Goal: Task Accomplishment & Management: Use online tool/utility

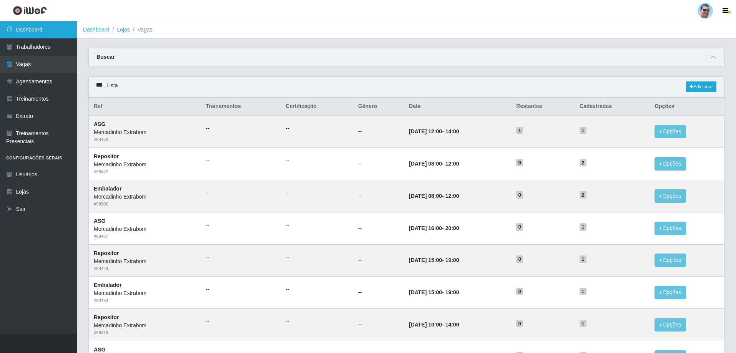
click at [31, 25] on link "Dashboard" at bounding box center [38, 29] width 77 height 17
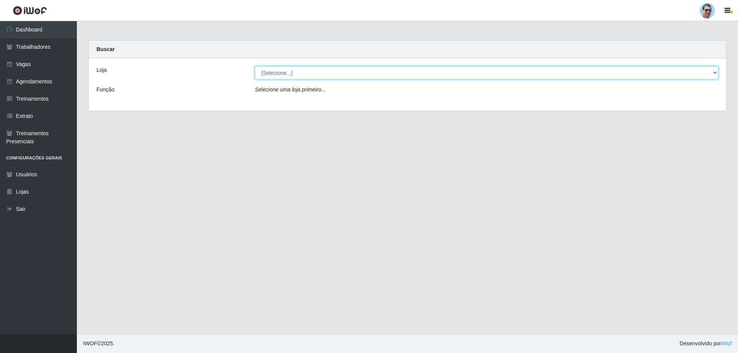
click at [451, 75] on select "[Selecione...] Mercadinho Extrabom" at bounding box center [487, 72] width 464 height 13
select select "175"
click at [255, 66] on select "[Selecione...] Mercadinho Extrabom" at bounding box center [487, 72] width 464 height 13
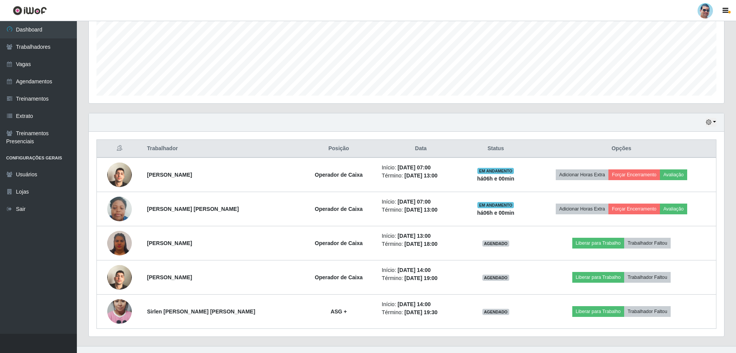
scroll to position [191, 0]
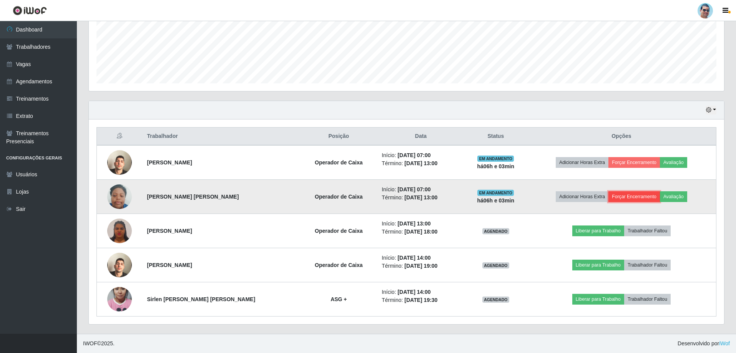
click at [609, 199] on button "Forçar Encerramento" at bounding box center [635, 196] width 52 height 11
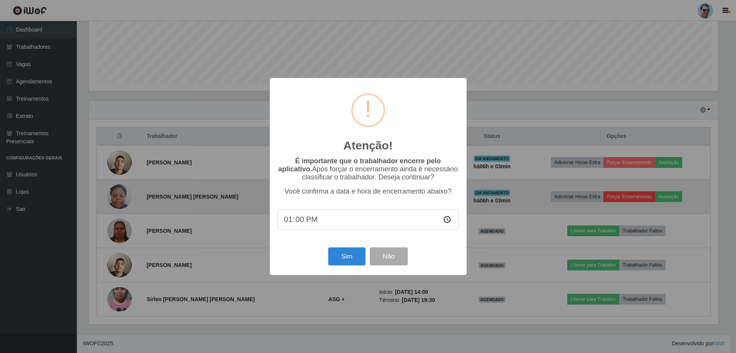
scroll to position [160, 632]
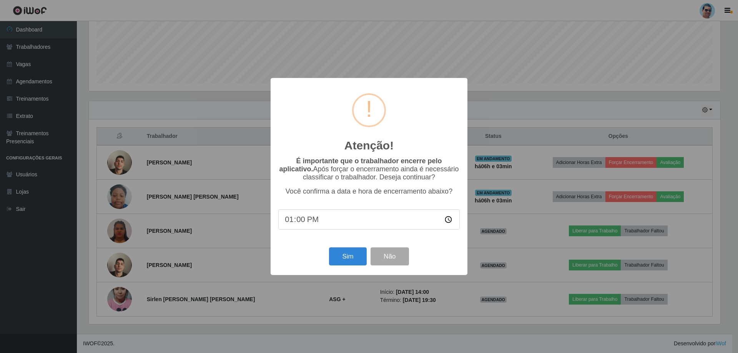
type input "13:02"
click at [346, 262] on button "Sim" at bounding box center [347, 257] width 37 height 18
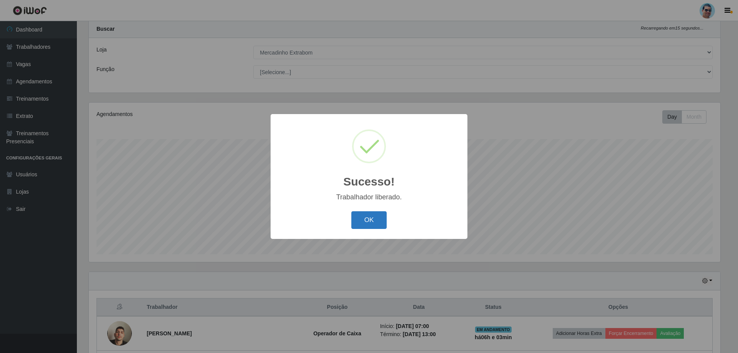
click at [360, 218] on button "OK" at bounding box center [369, 220] width 36 height 18
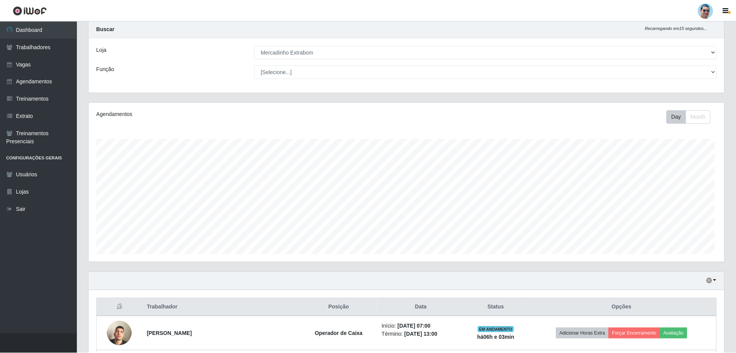
scroll to position [160, 636]
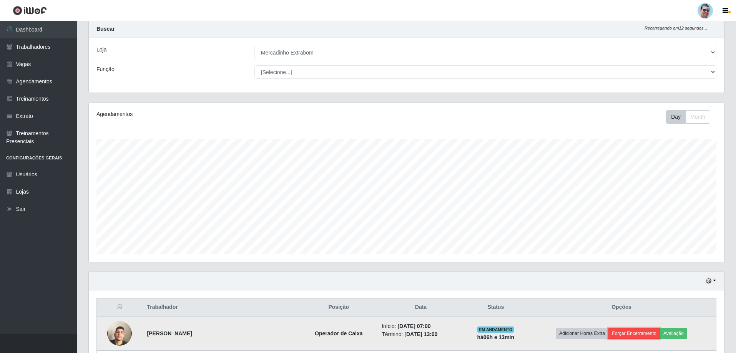
click at [613, 335] on button "Forçar Encerramento" at bounding box center [635, 333] width 52 height 11
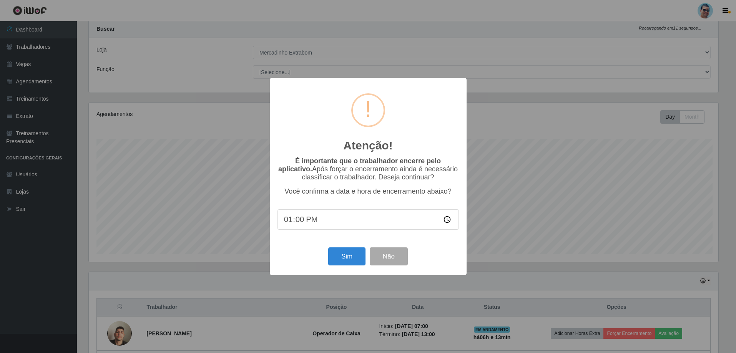
scroll to position [160, 632]
type input "13:11"
click at [337, 262] on button "Sim" at bounding box center [347, 257] width 37 height 18
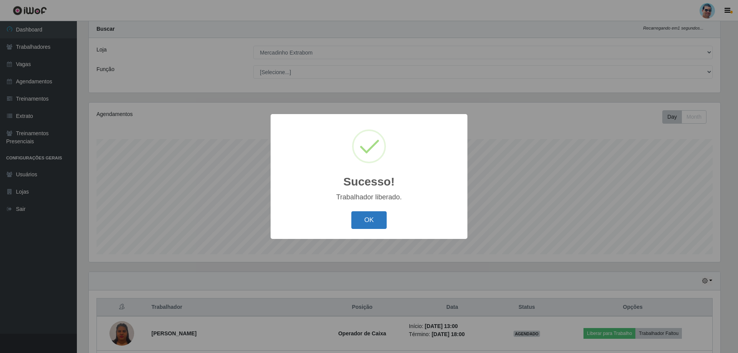
click at [378, 220] on button "OK" at bounding box center [369, 220] width 36 height 18
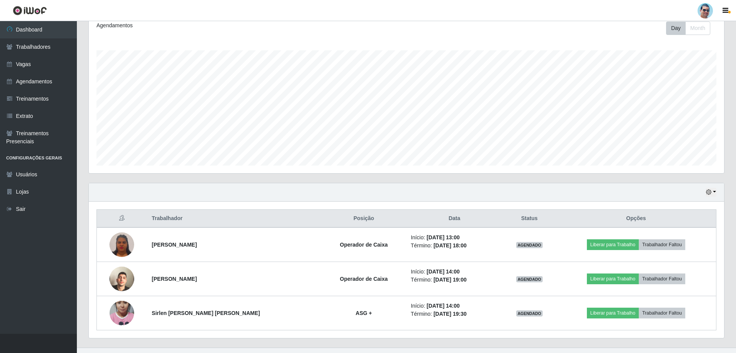
scroll to position [123, 0]
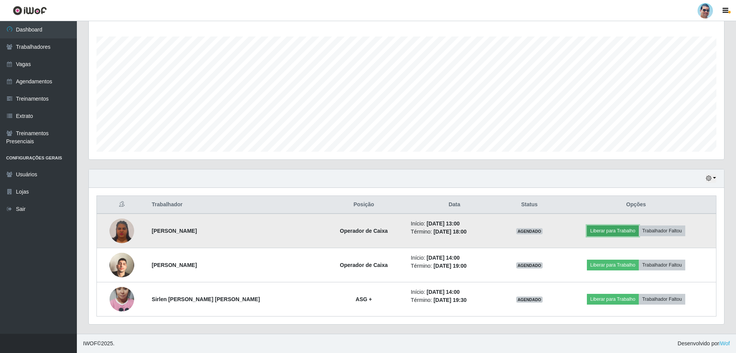
click at [603, 229] on button "Liberar para Trabalho" at bounding box center [613, 231] width 52 height 11
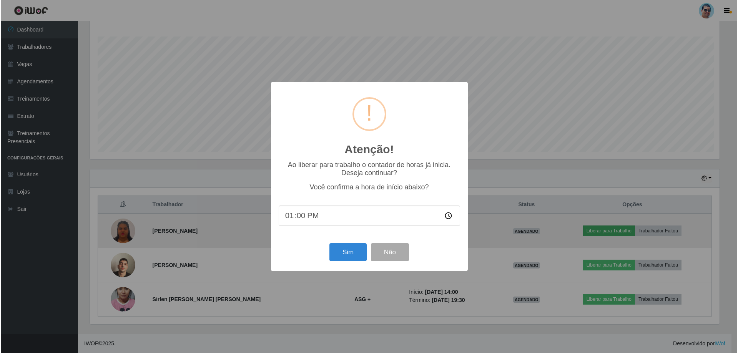
scroll to position [160, 632]
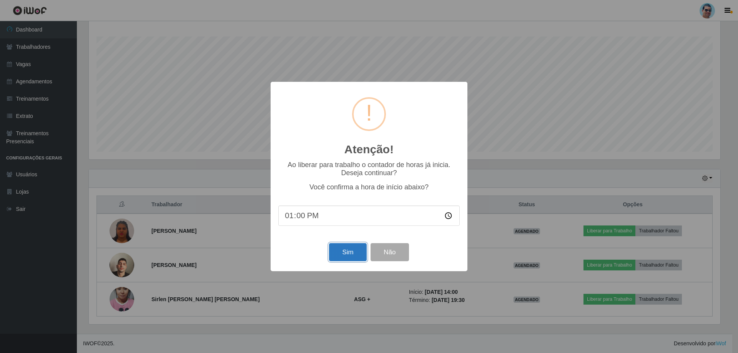
click at [348, 254] on button "Sim" at bounding box center [347, 252] width 37 height 18
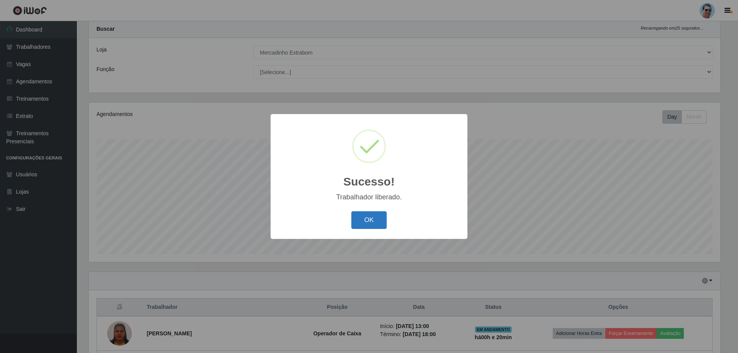
click at [361, 216] on button "OK" at bounding box center [369, 220] width 36 height 18
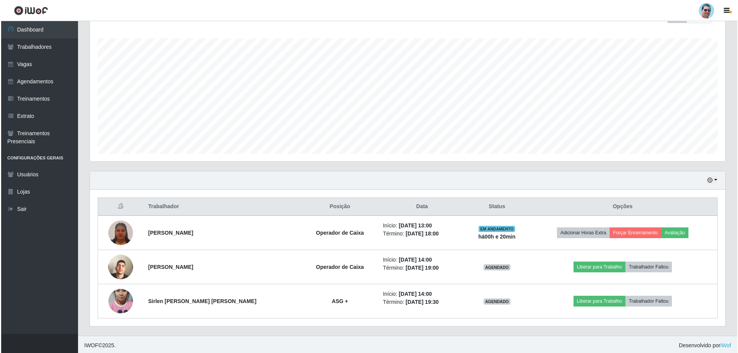
scroll to position [123, 0]
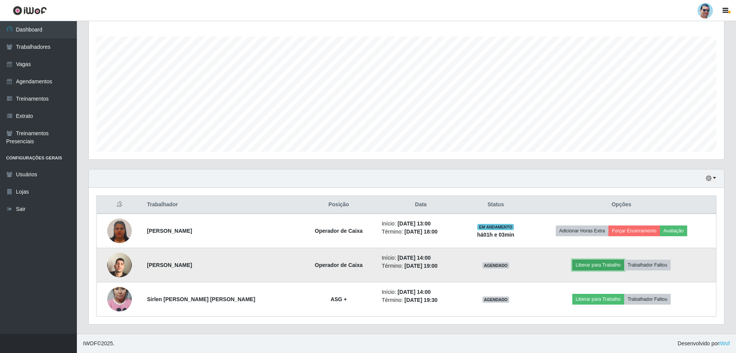
click at [601, 263] on button "Liberar para Trabalho" at bounding box center [599, 265] width 52 height 11
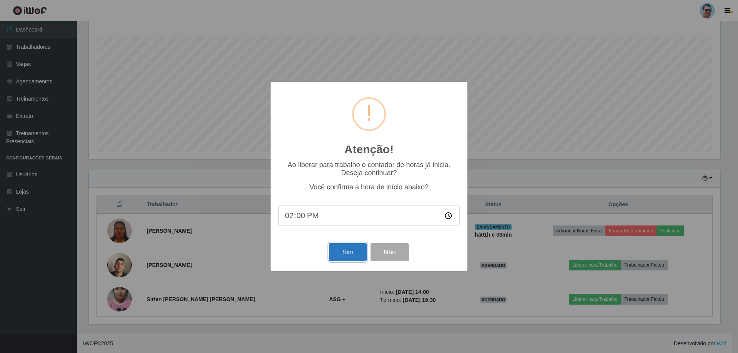
click at [349, 256] on button "Sim" at bounding box center [347, 252] width 37 height 18
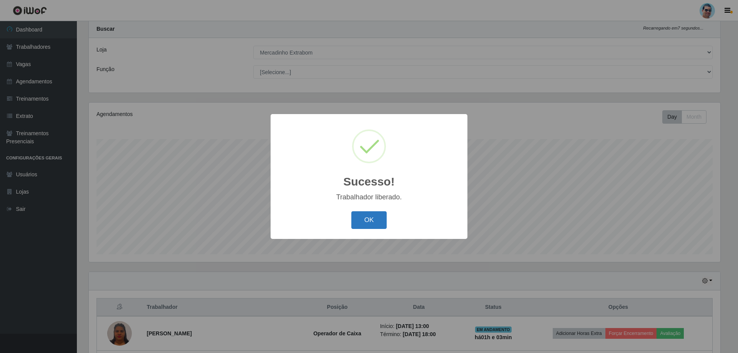
click at [373, 226] on button "OK" at bounding box center [369, 220] width 36 height 18
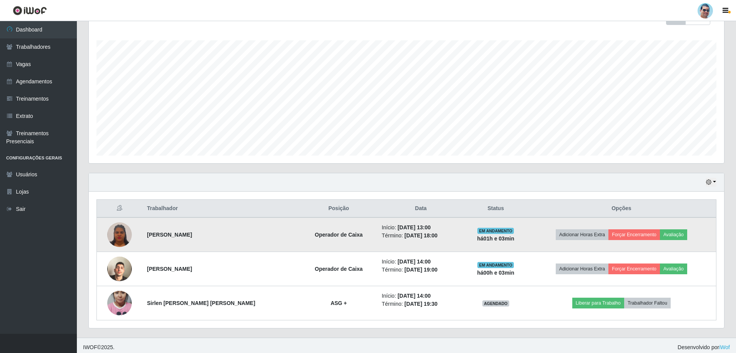
scroll to position [123, 0]
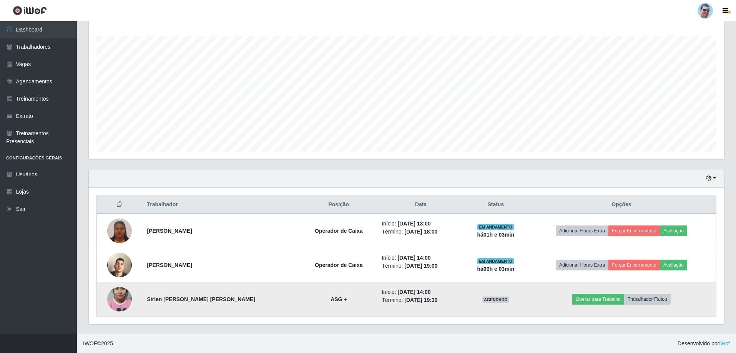
click at [130, 298] on img at bounding box center [119, 300] width 25 height 44
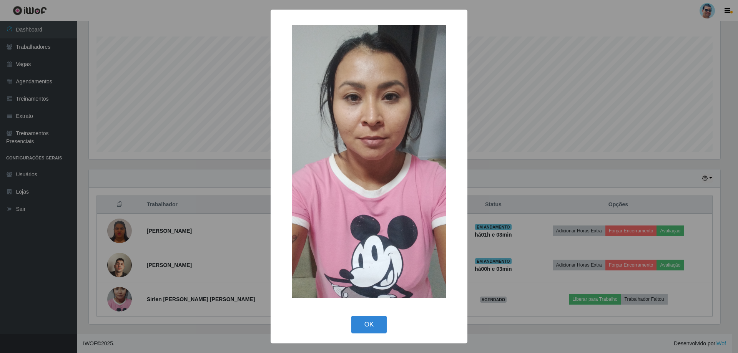
click at [570, 93] on div "× OK Cancel" at bounding box center [369, 176] width 738 height 353
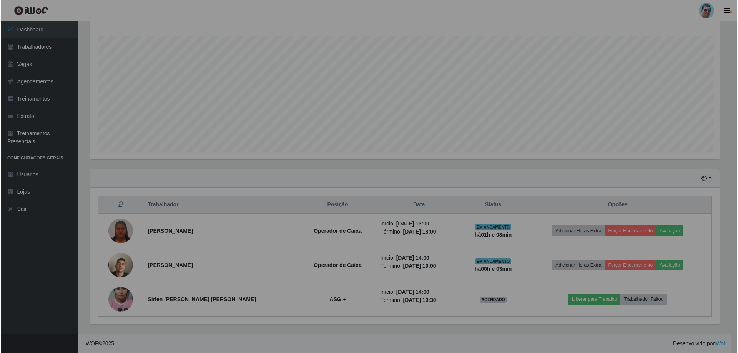
scroll to position [160, 636]
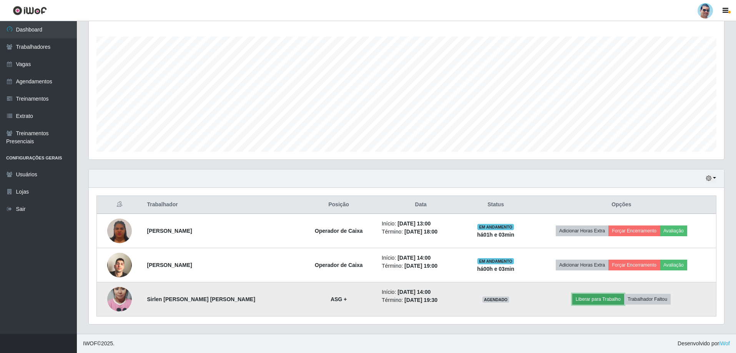
click at [594, 300] on button "Liberar para Trabalho" at bounding box center [599, 299] width 52 height 11
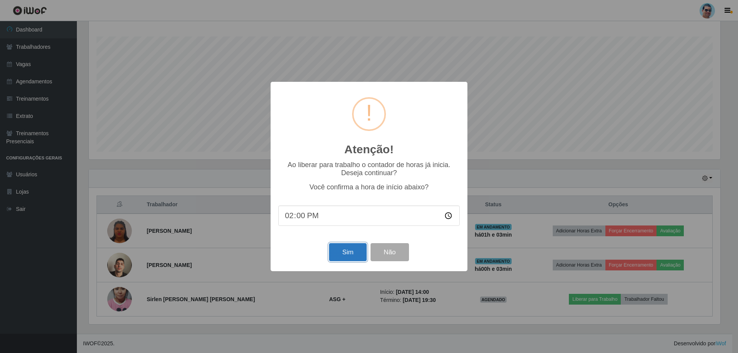
click at [346, 258] on button "Sim" at bounding box center [347, 252] width 37 height 18
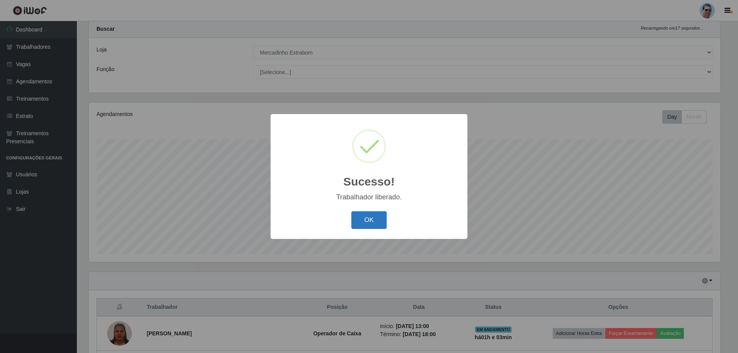
click at [370, 213] on button "OK" at bounding box center [369, 220] width 36 height 18
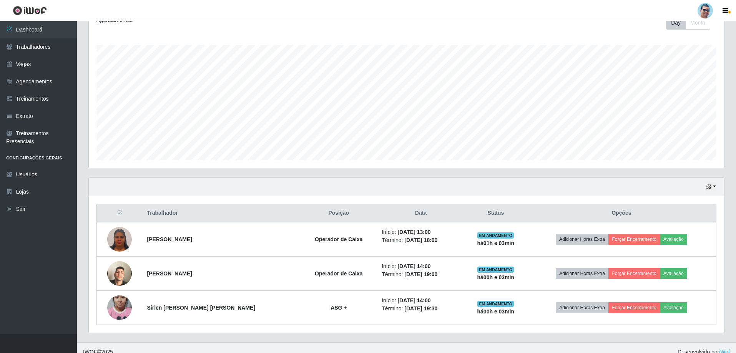
scroll to position [123, 0]
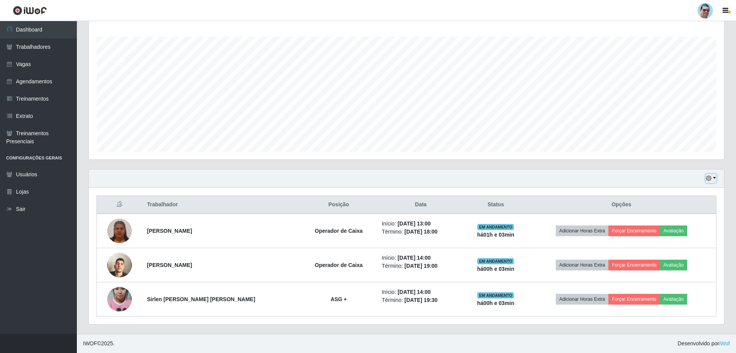
click at [715, 180] on button "button" at bounding box center [711, 178] width 11 height 9
click at [676, 222] on button "3 dias" at bounding box center [686, 224] width 61 height 16
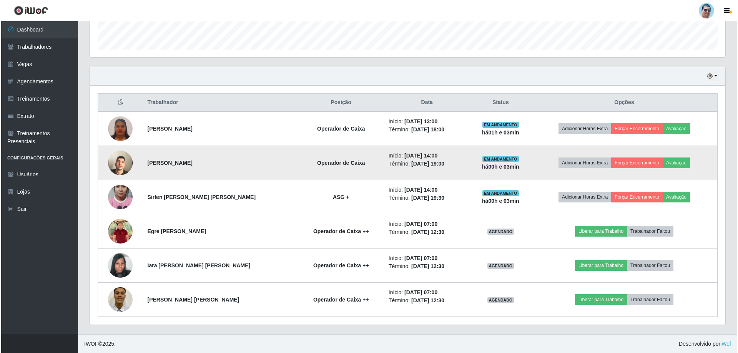
scroll to position [226, 0]
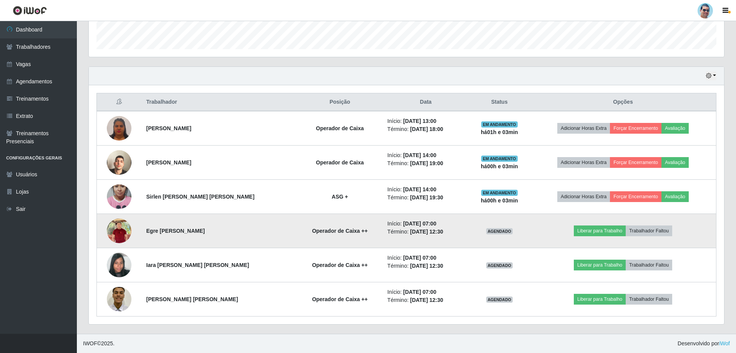
click at [118, 229] on img at bounding box center [119, 230] width 25 height 29
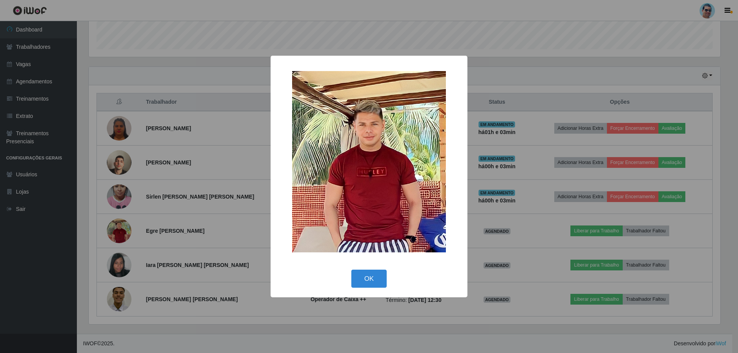
click at [513, 191] on div "× OK Cancel" at bounding box center [369, 176] width 738 height 353
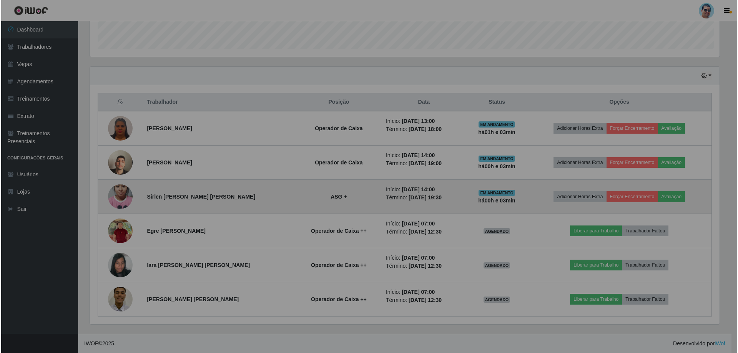
scroll to position [160, 636]
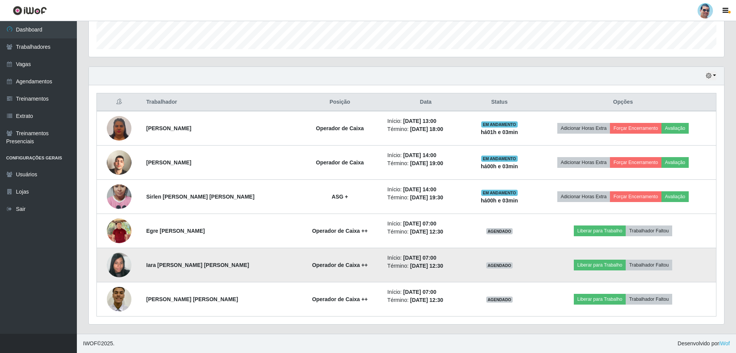
click at [127, 271] on img at bounding box center [119, 265] width 25 height 33
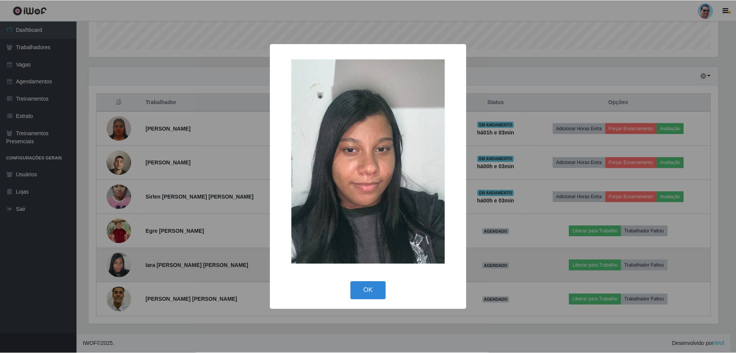
scroll to position [0, 0]
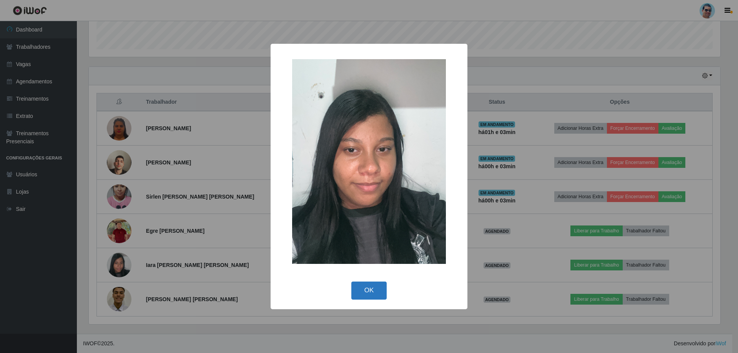
click at [370, 291] on button "OK" at bounding box center [369, 291] width 36 height 18
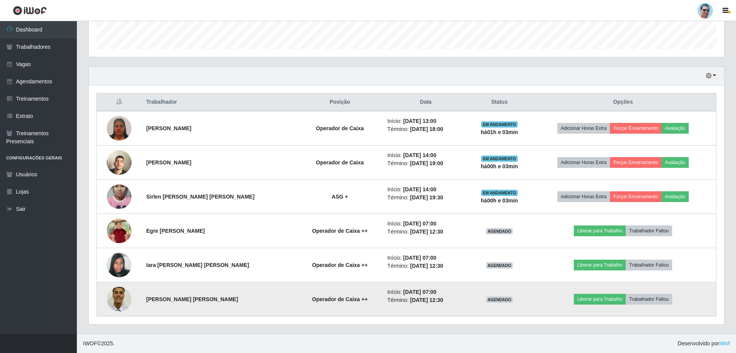
click at [113, 303] on img at bounding box center [119, 299] width 25 height 33
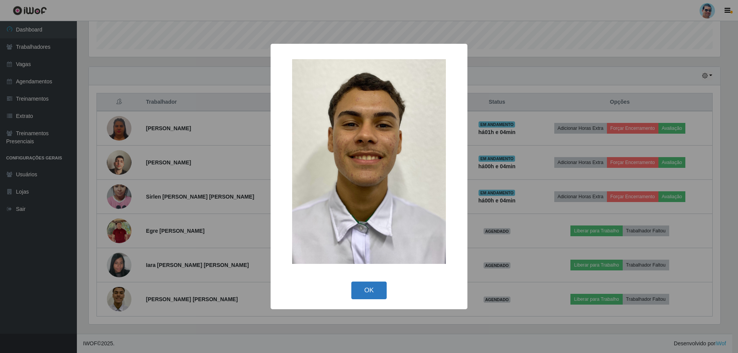
click at [359, 288] on button "OK" at bounding box center [369, 291] width 36 height 18
